Goal: Transaction & Acquisition: Purchase product/service

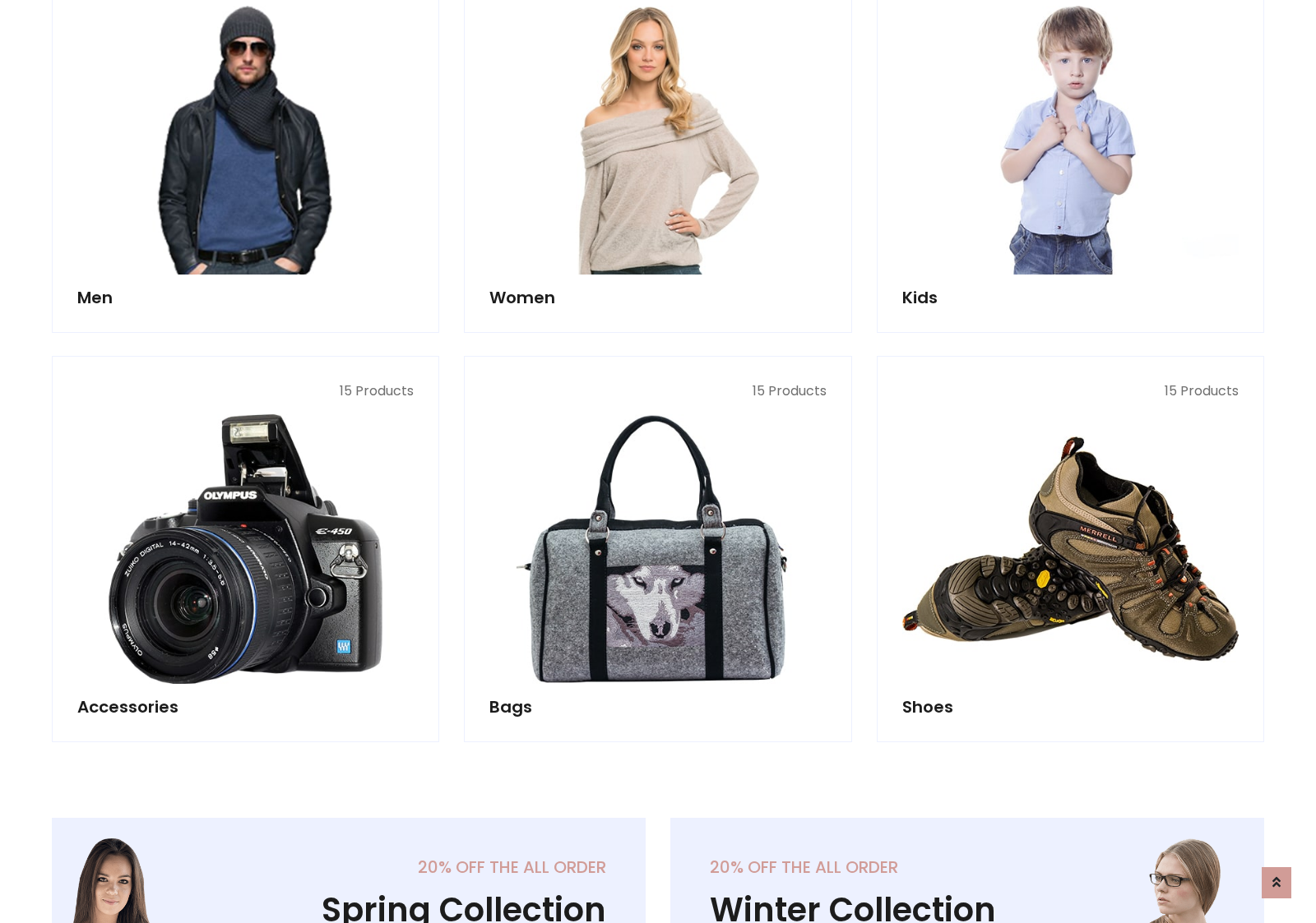
scroll to position [1192, 0]
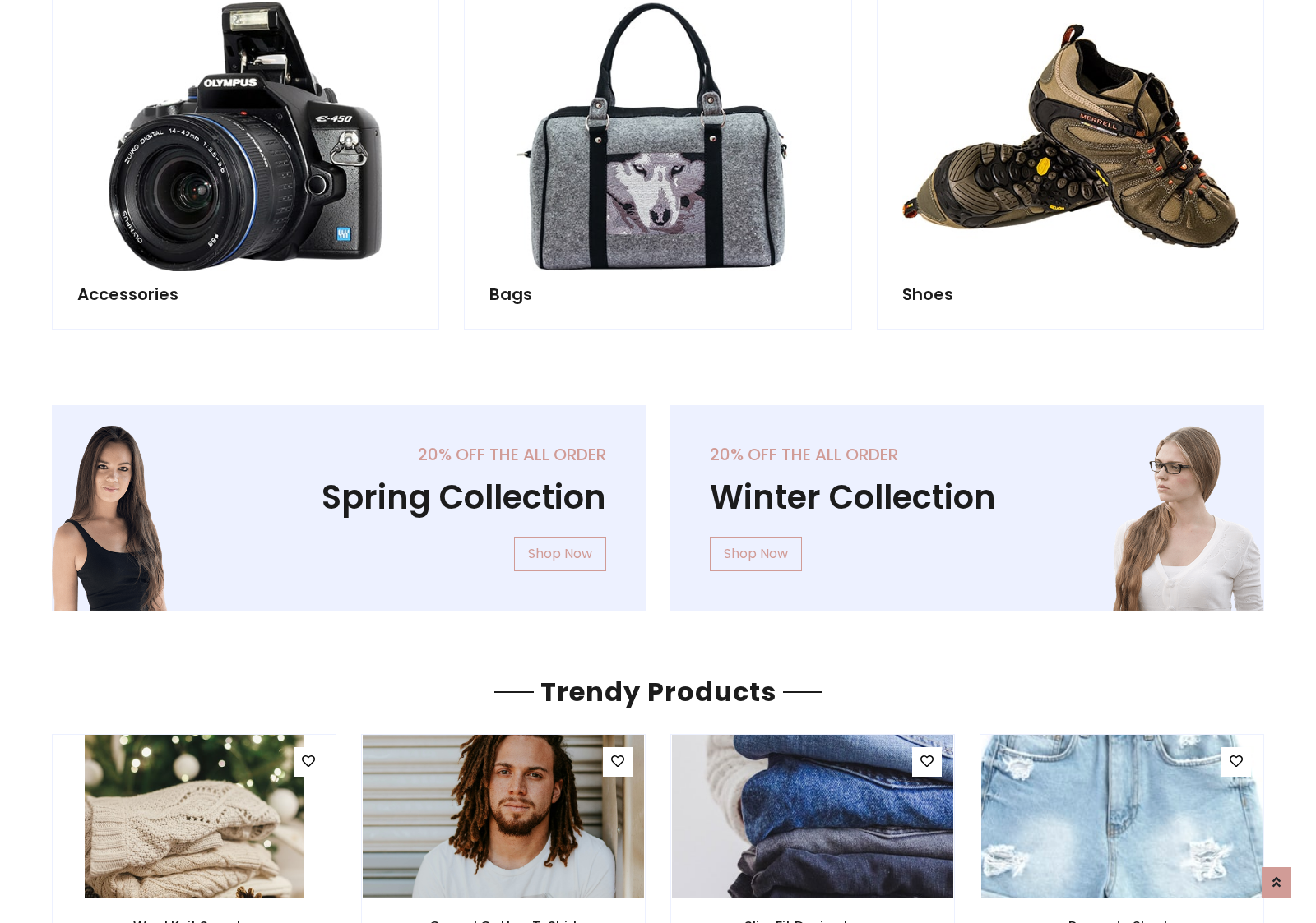
click at [658, 500] on div "20% off the all order Winter Collection Shop Now" at bounding box center [967, 521] width 618 height 232
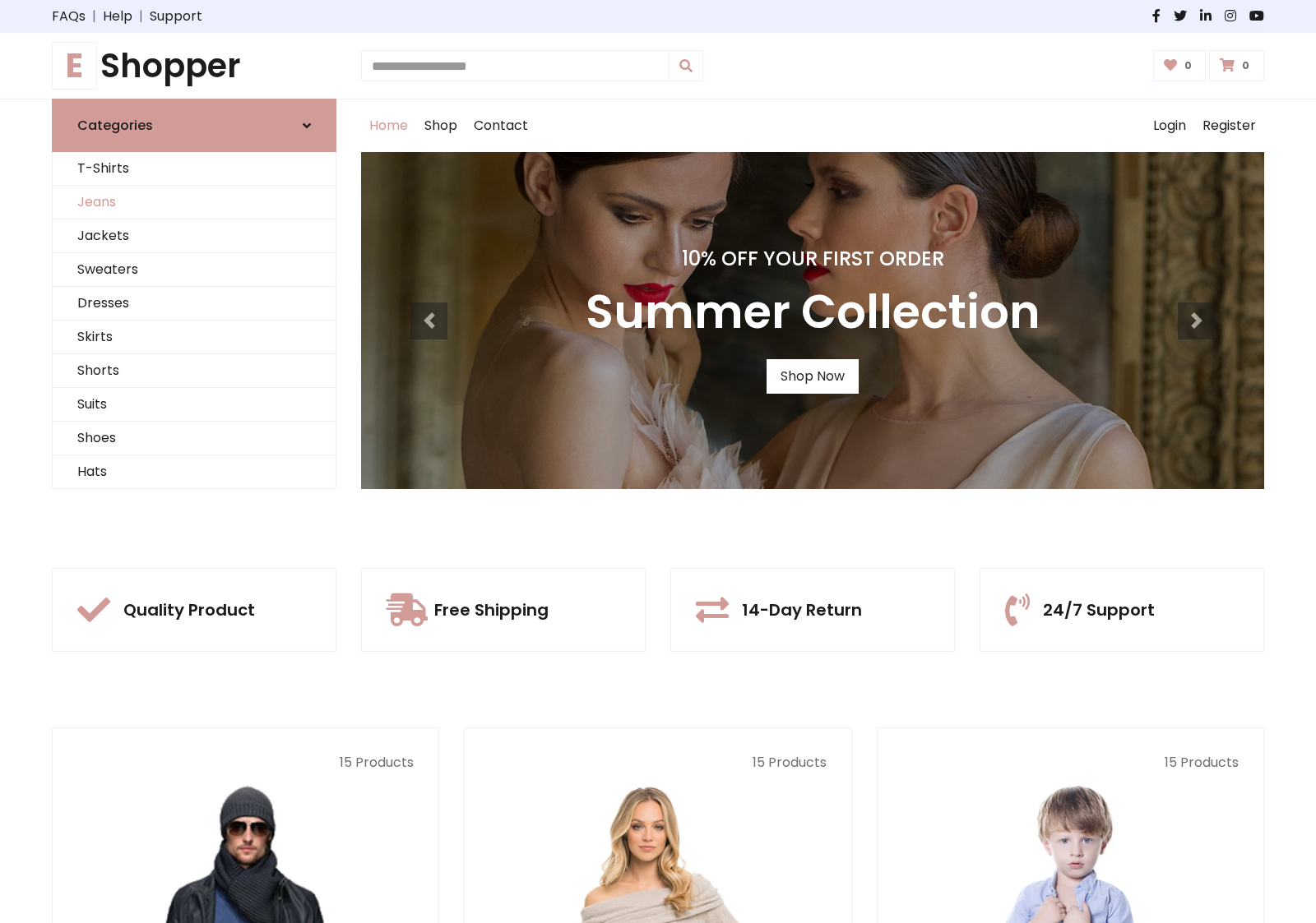
click at [194, 203] on link "Jeans" at bounding box center [194, 203] width 282 height 34
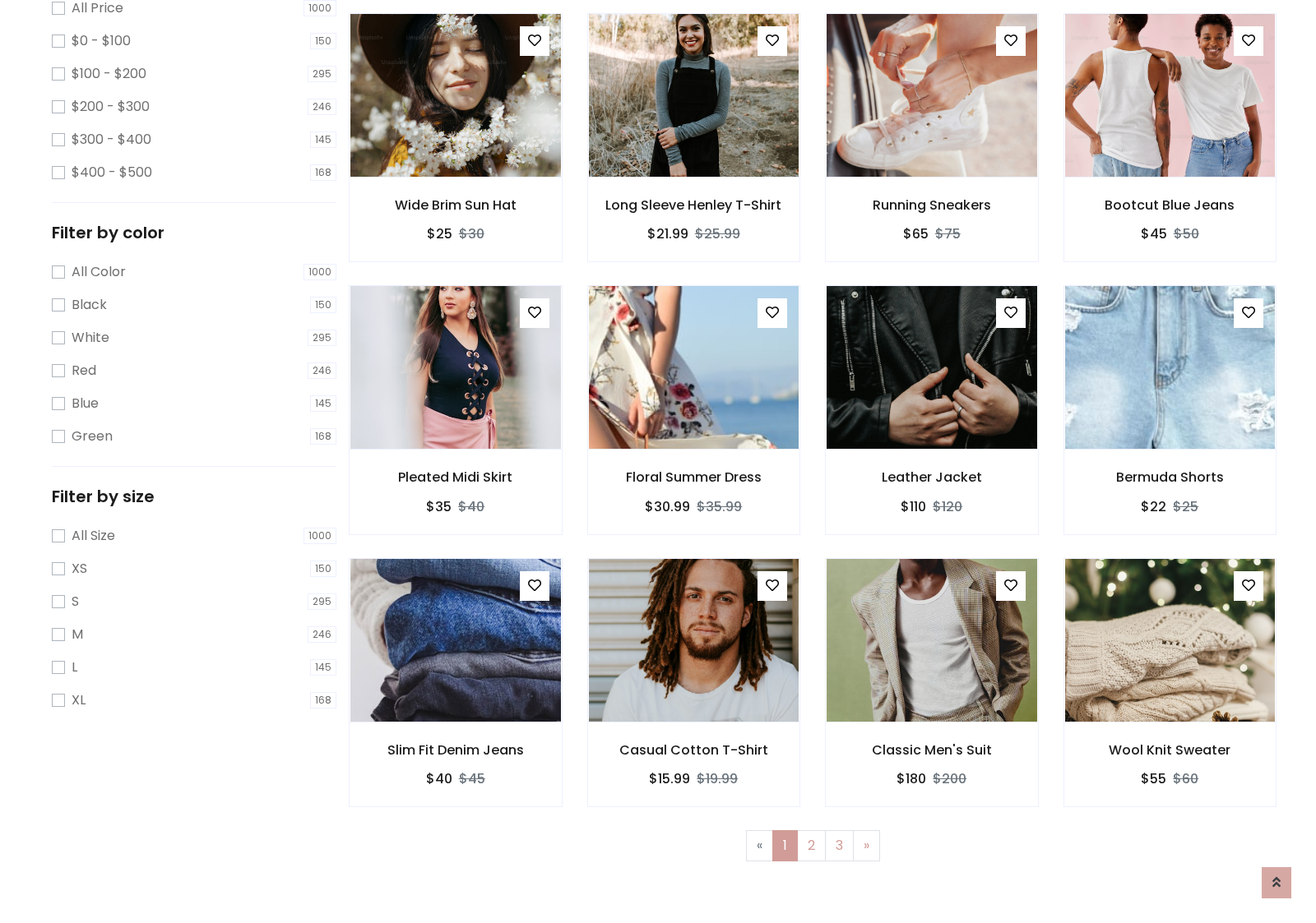
scroll to position [519, 0]
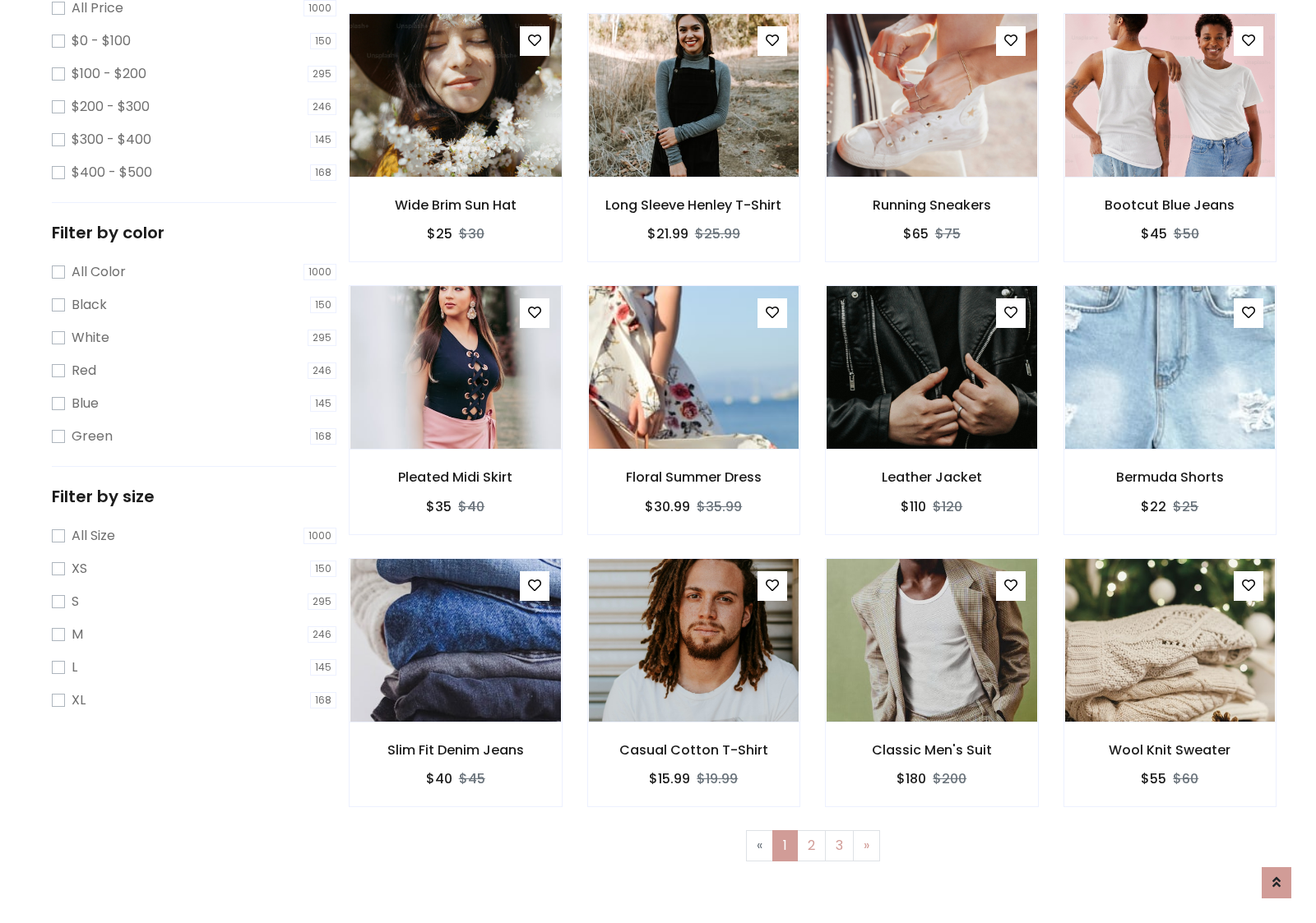
click at [455, 165] on img at bounding box center [455, 95] width 252 height 394
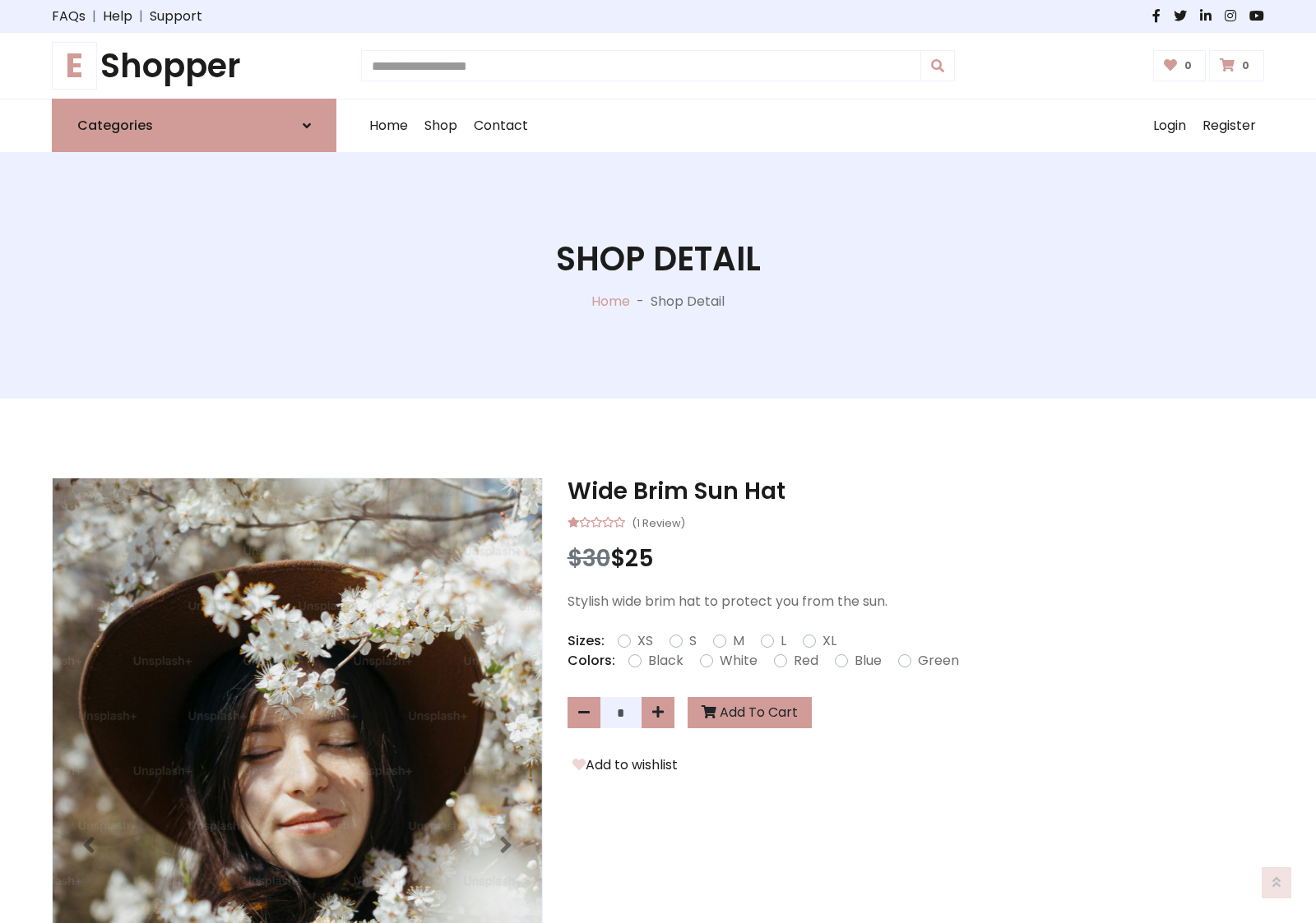
scroll to position [177, 0]
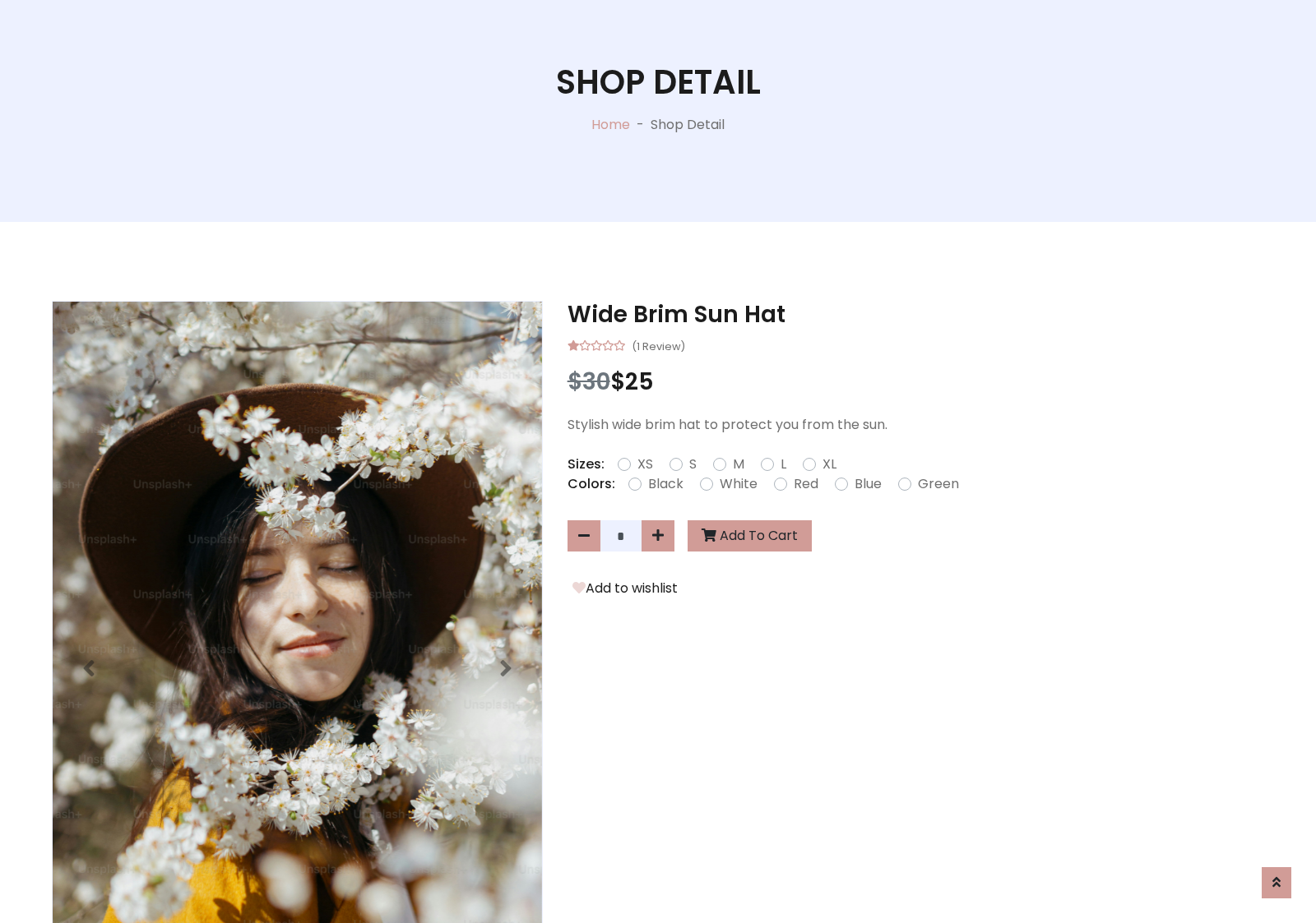
click at [803, 483] on label "Red" at bounding box center [805, 484] width 25 height 20
click at [658, 461] on form "XS S M L XL" at bounding box center [733, 465] width 232 height 20
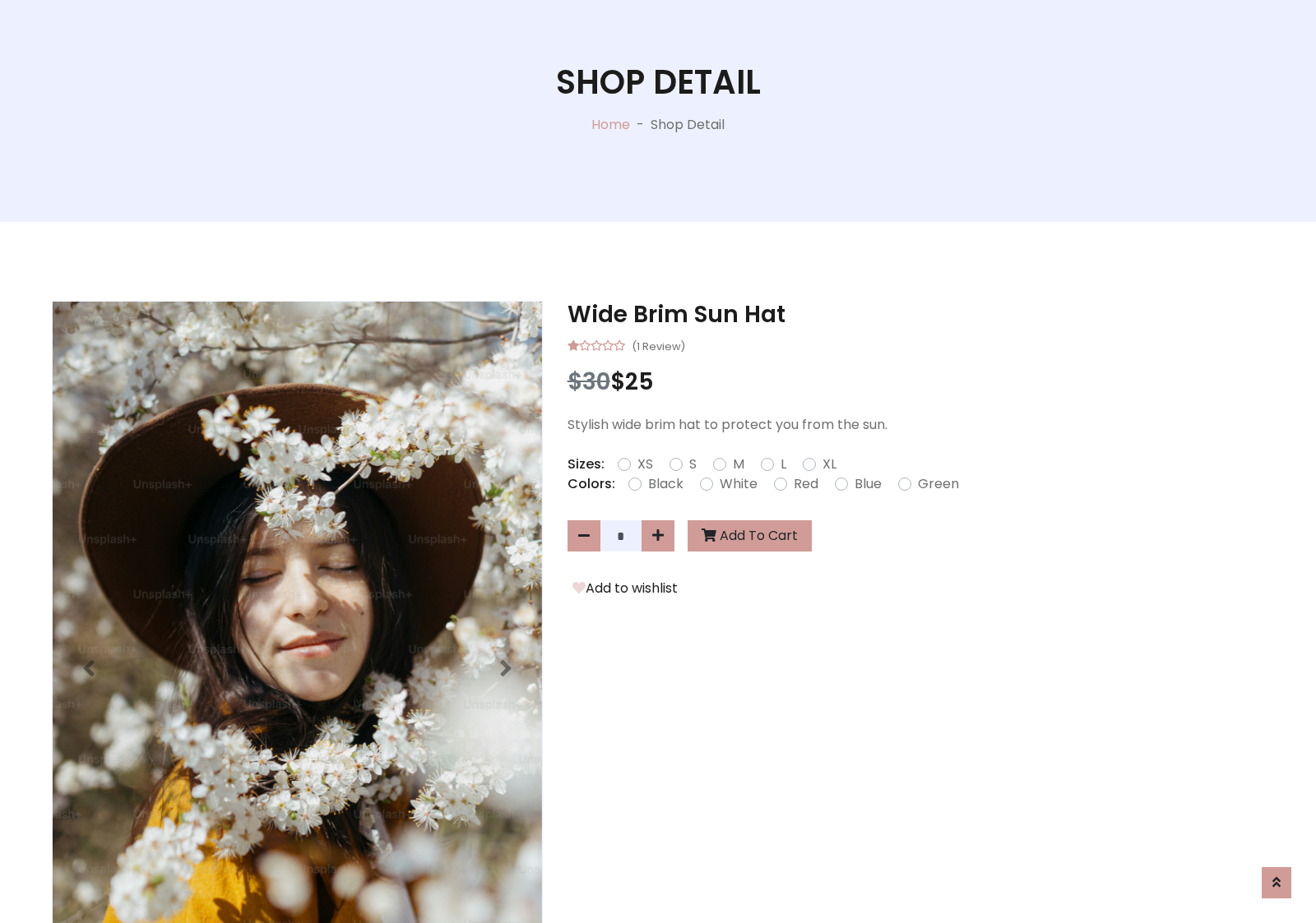
click at [658, 461] on form "XS S M L XL" at bounding box center [733, 465] width 232 height 20
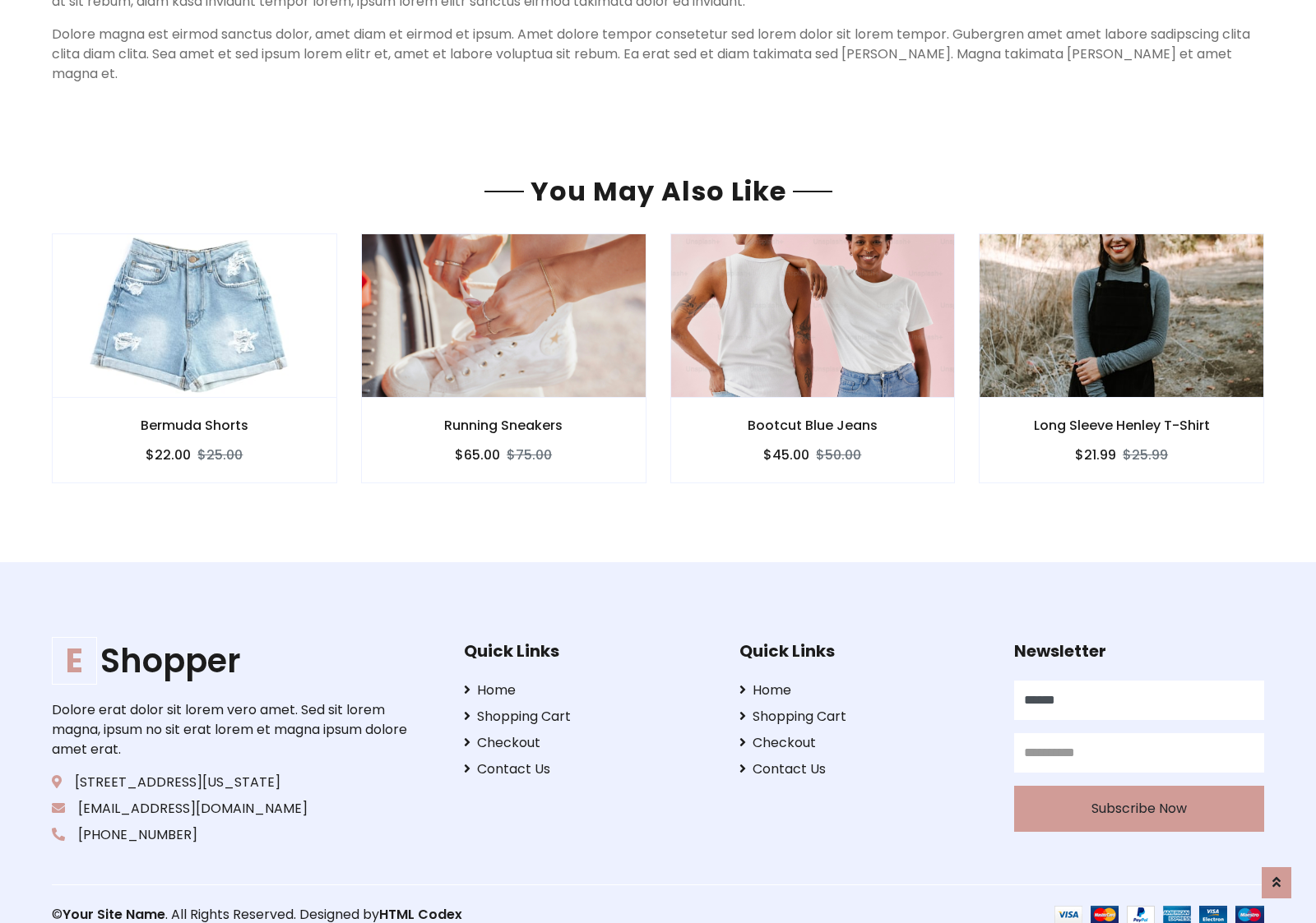
type input "******"
type input "**********"
click at [1138, 787] on button "Subscribe Now" at bounding box center [1139, 808] width 250 height 46
